Goal: Find specific page/section

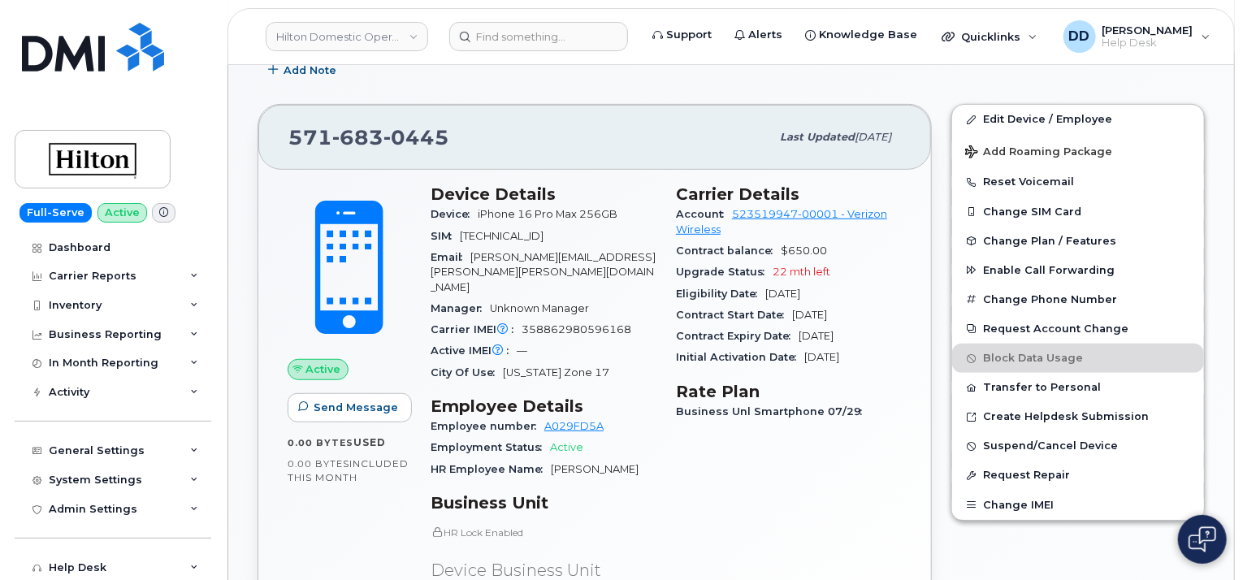
scroll to position [406, 0]
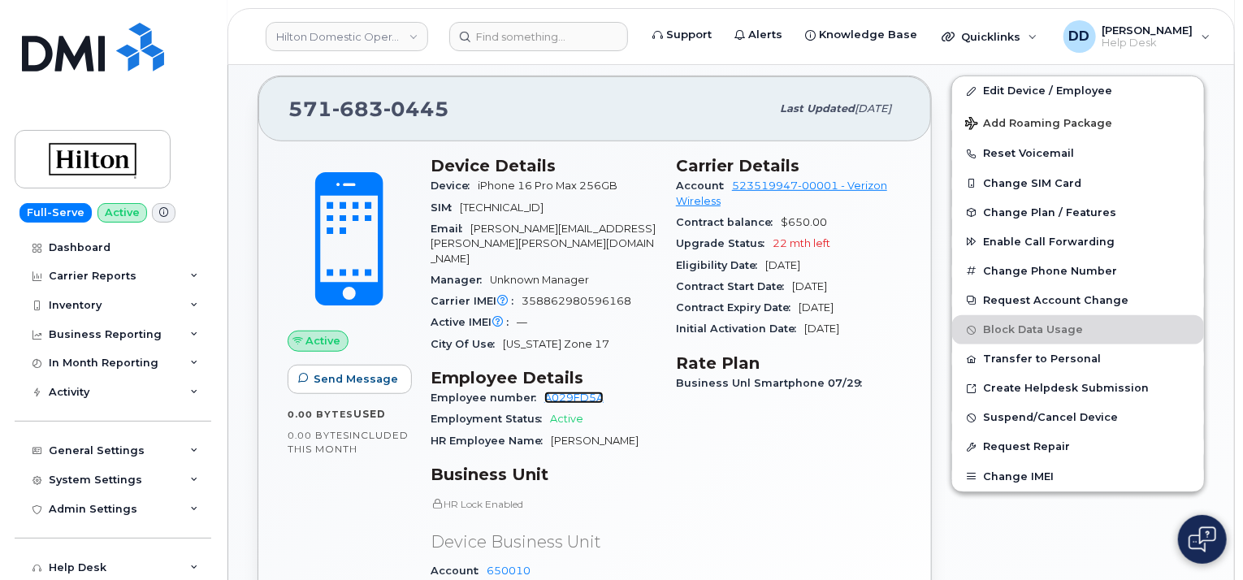
click at [579, 392] on link "A029FD5A" at bounding box center [573, 398] width 59 height 12
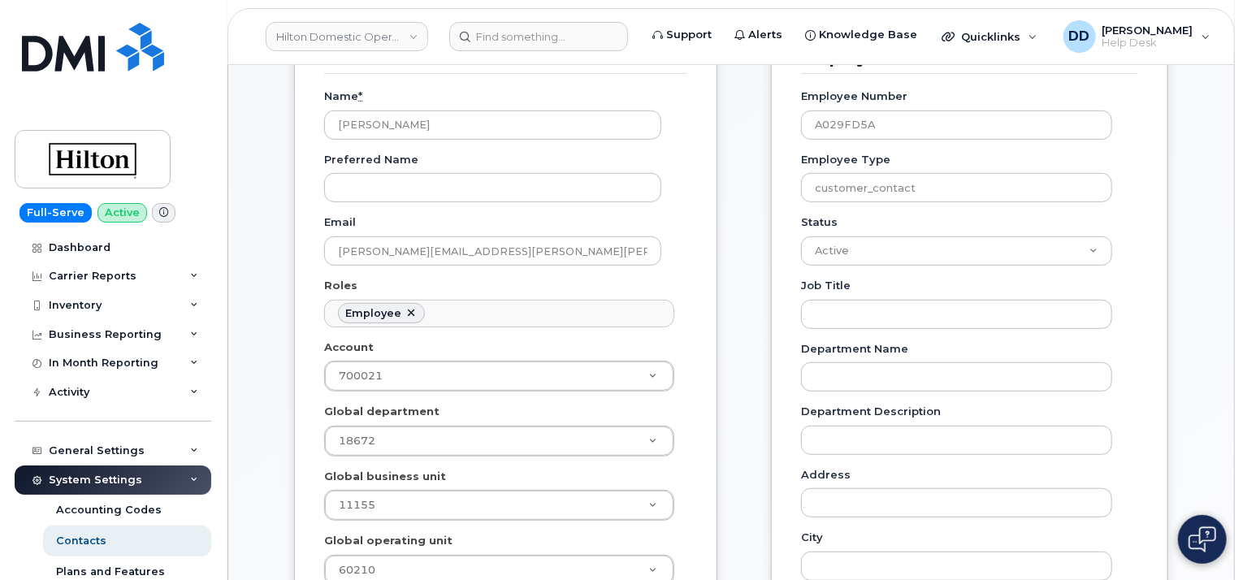
scroll to position [163, 0]
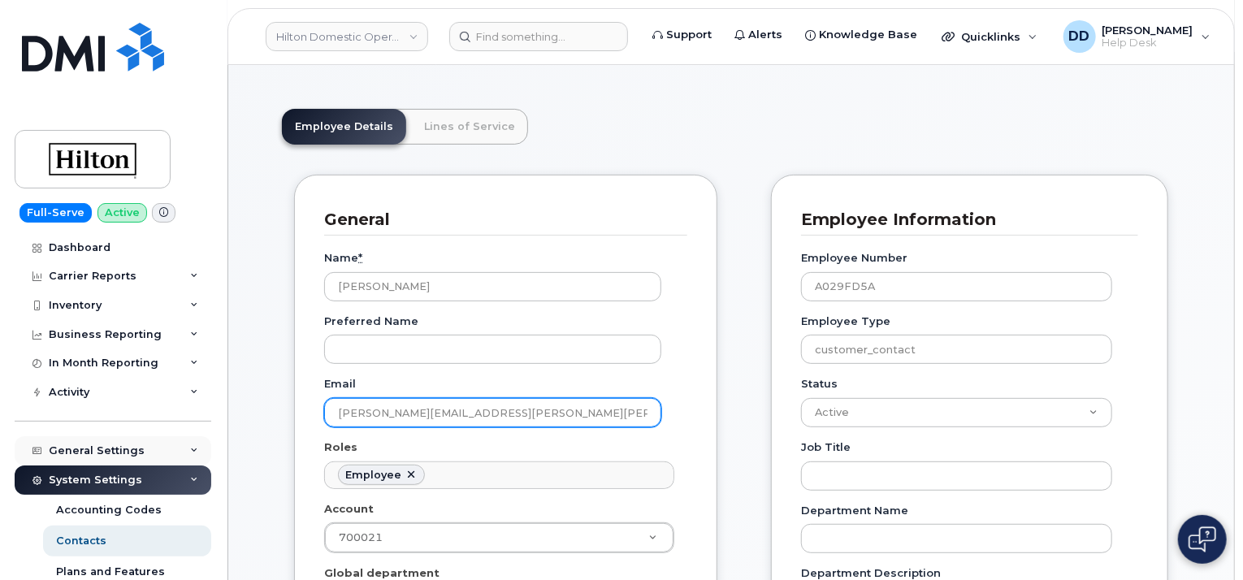
drag, startPoint x: 501, startPoint y: 400, endPoint x: 178, endPoint y: 437, distance: 325.6
